Goal: Task Accomplishment & Management: Use online tool/utility

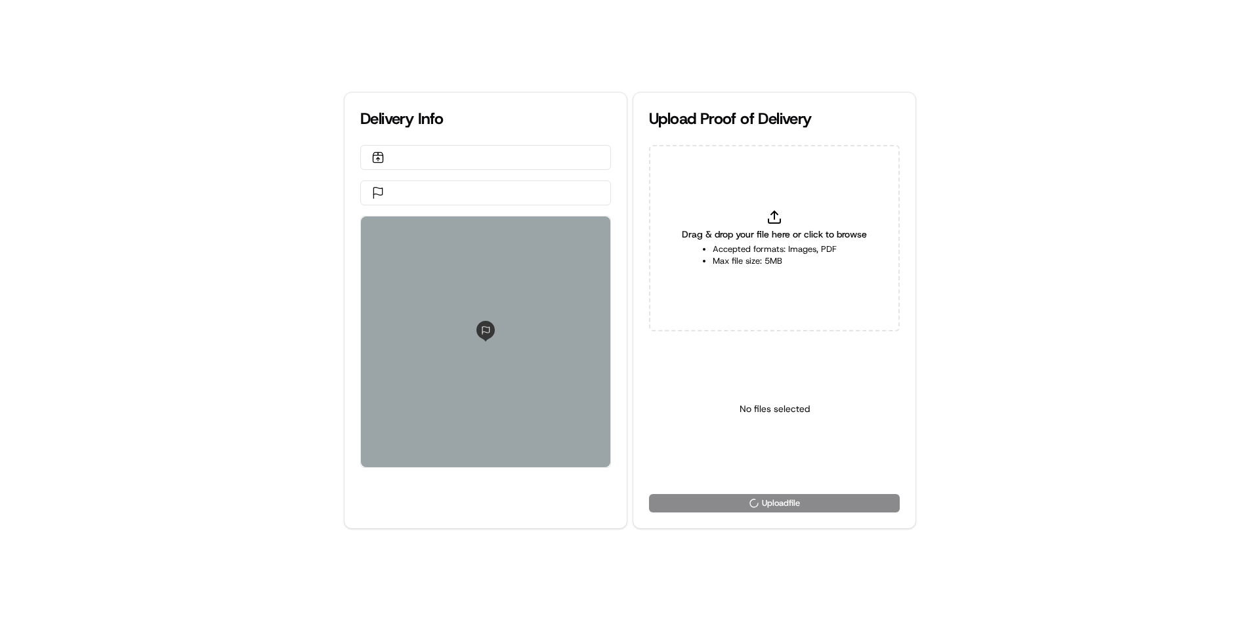
click at [807, 278] on div "Drag & drop your file here or click to browse Accepted formats: Images, PDF Max…" at bounding box center [774, 238] width 251 height 186
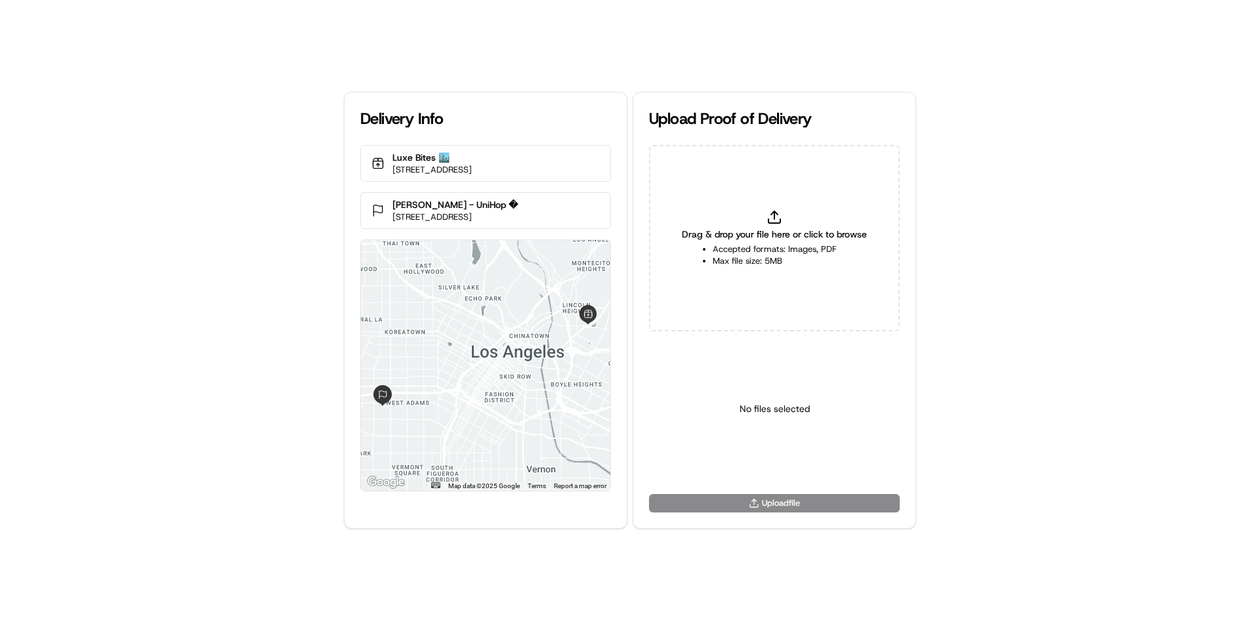
type input "C:\fakepath\WhatsApp Image 2025-03-19 at 11.18.11_b25f7788.jpg"
click at [771, 458] on html "Delivery Info Luxe Bites 🏙️ 3317 N Mission Rd k1, Los Angeles, CA 90031, USA Mi…" at bounding box center [630, 310] width 1260 height 620
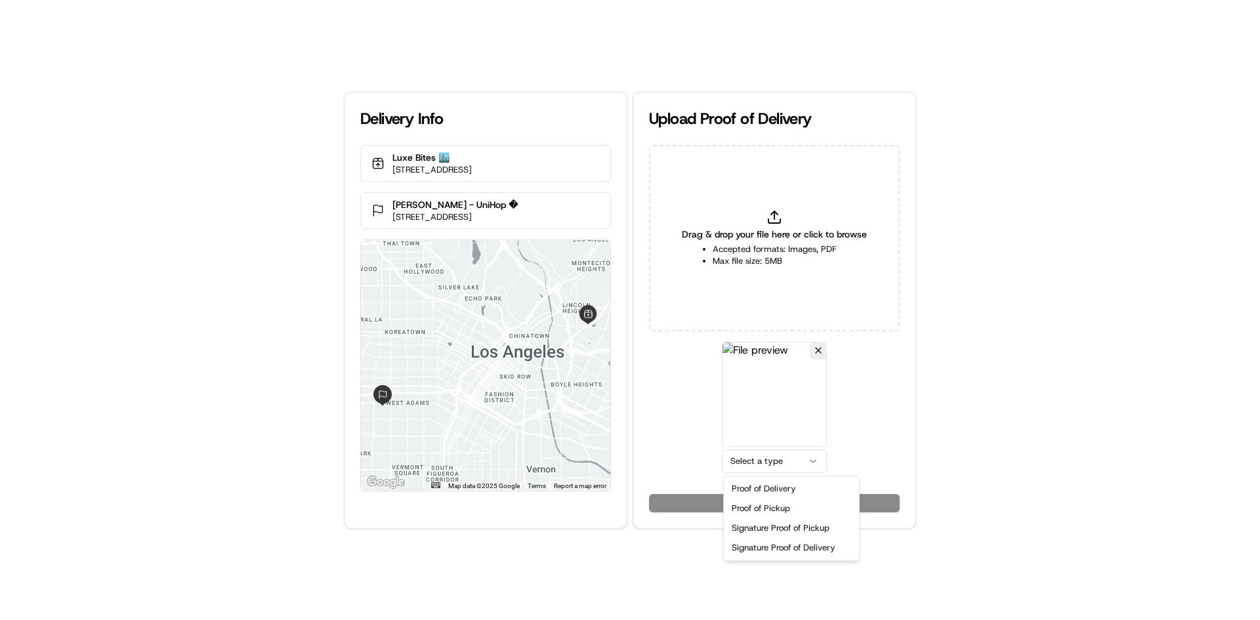
drag, startPoint x: 785, startPoint y: 547, endPoint x: 782, endPoint y: 520, distance: 27.0
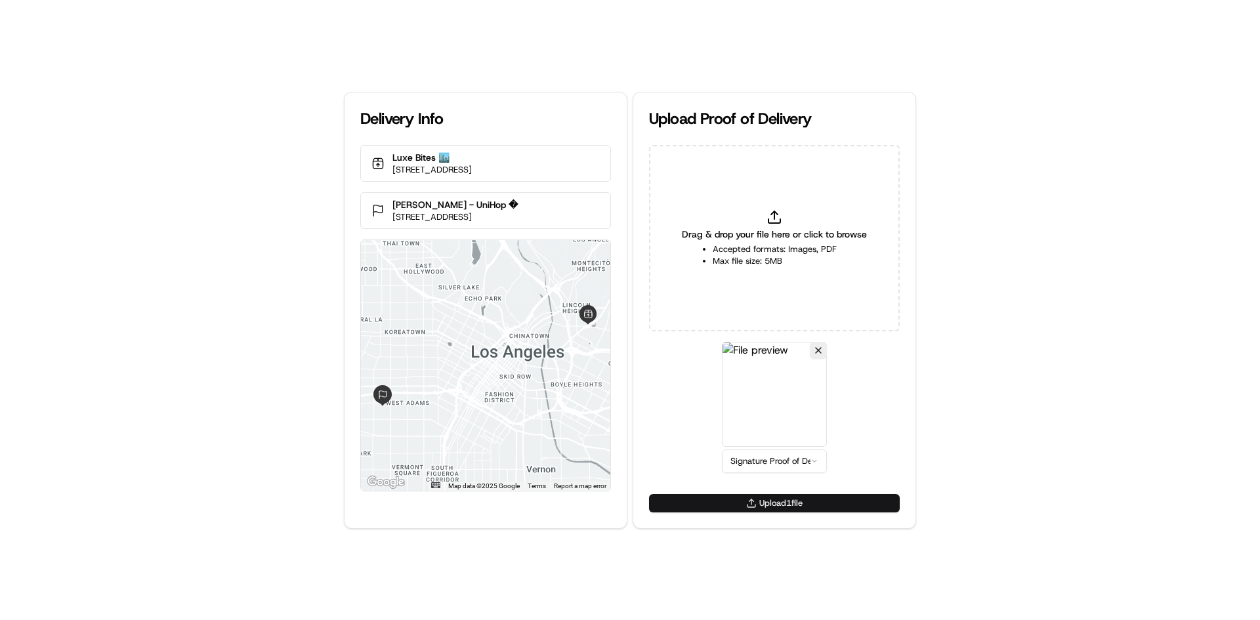
click at [782, 509] on button "Upload 1 file" at bounding box center [774, 503] width 251 height 18
